Goal: Information Seeking & Learning: Learn about a topic

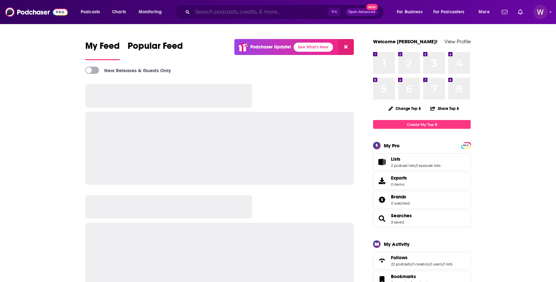
click at [223, 10] on input "Search podcasts, credits, & more..." at bounding box center [260, 12] width 136 height 10
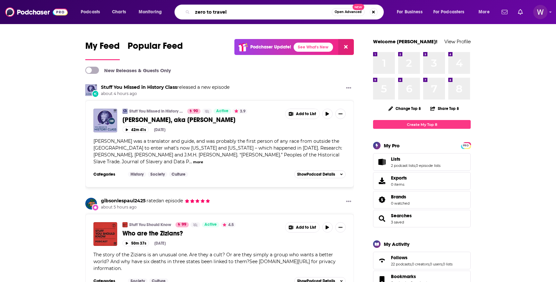
type input "zero to travel"
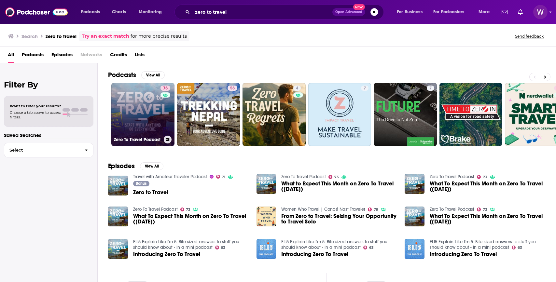
click at [141, 125] on link "73 Zero To Travel Podcast" at bounding box center [142, 114] width 63 height 63
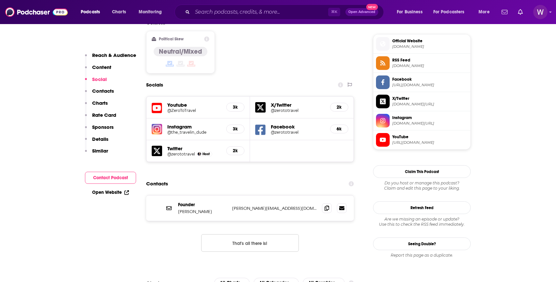
scroll to position [528, 0]
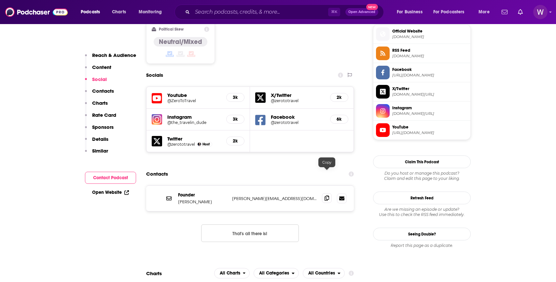
click at [327, 193] on span at bounding box center [327, 198] width 10 height 10
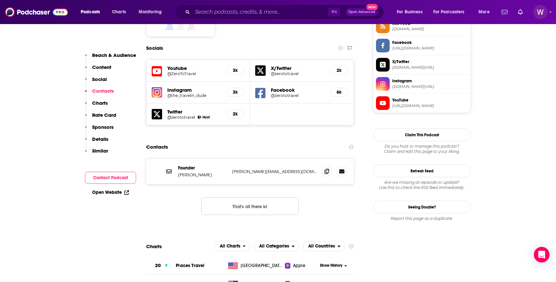
scroll to position [565, 0]
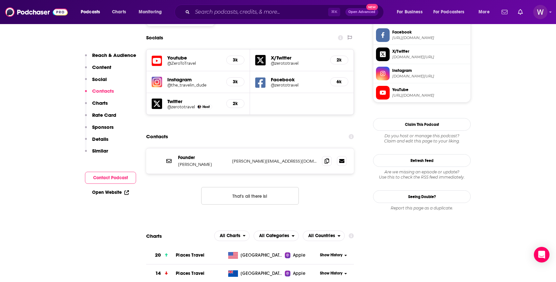
click at [210, 6] on div "⌘ K Open Advanced New" at bounding box center [278, 12] width 209 height 15
click at [211, 7] on input "Search podcasts, credits, & more..." at bounding box center [260, 12] width 136 height 10
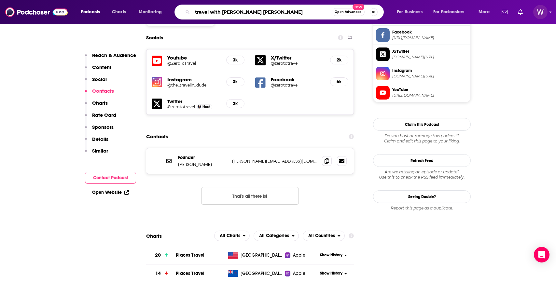
type input "travel with [PERSON_NAME]"
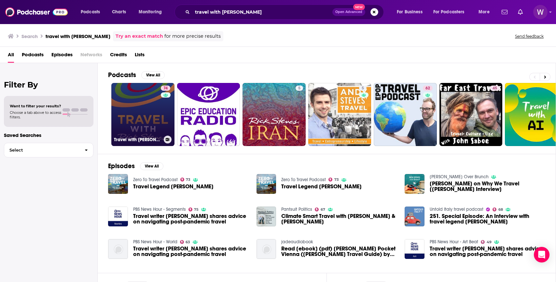
click at [154, 133] on link "74 Travel with [PERSON_NAME]" at bounding box center [142, 114] width 63 height 63
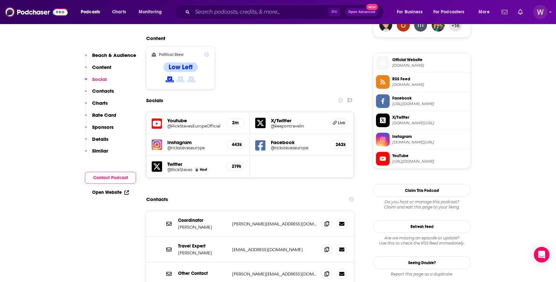
scroll to position [502, 0]
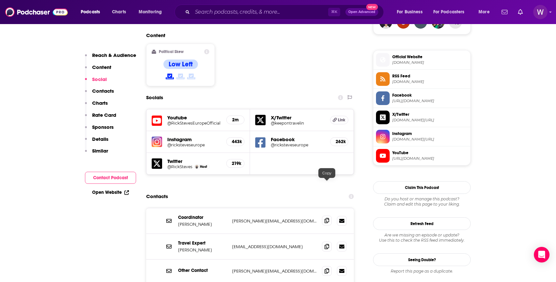
click at [324, 218] on icon at bounding box center [326, 220] width 5 height 5
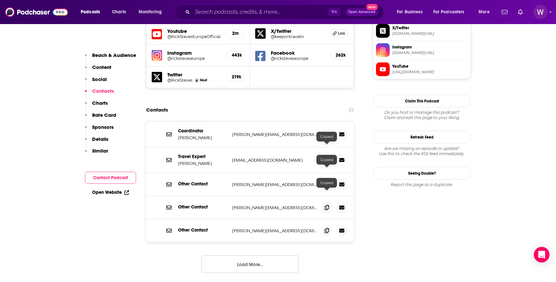
scroll to position [603, 0]
